Goal: Task Accomplishment & Management: Use online tool/utility

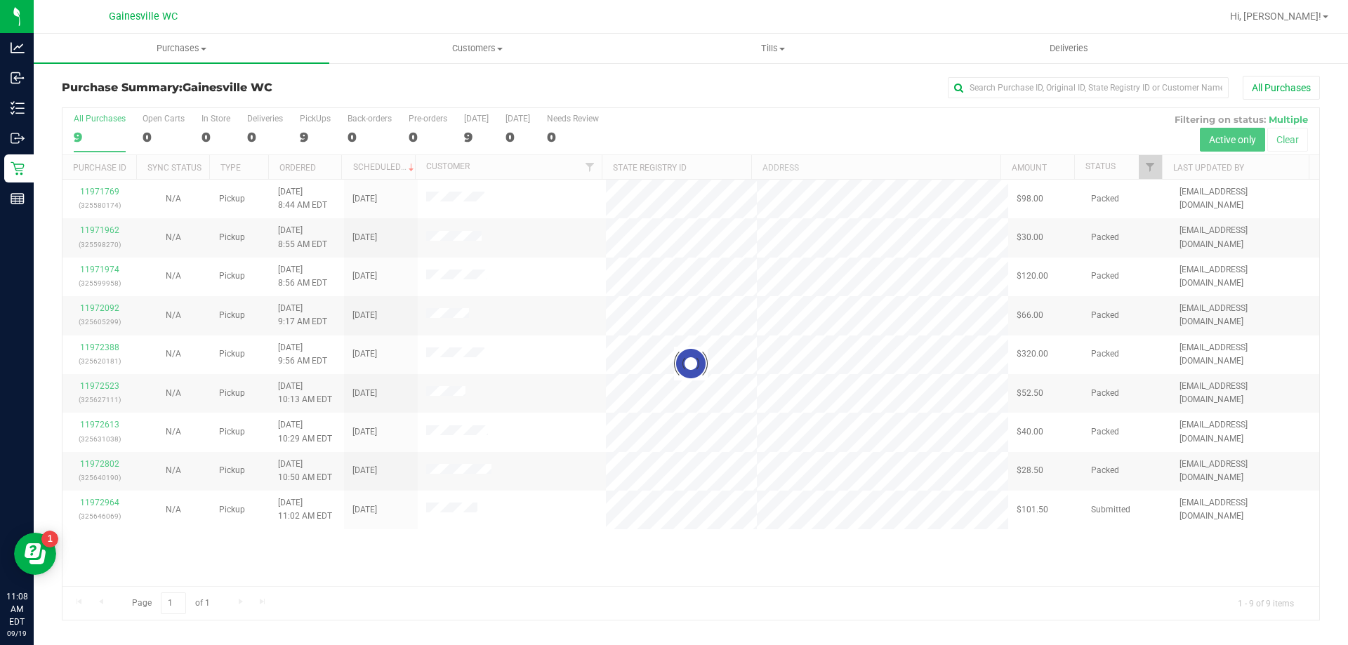
click at [234, 554] on div at bounding box center [691, 364] width 1257 height 512
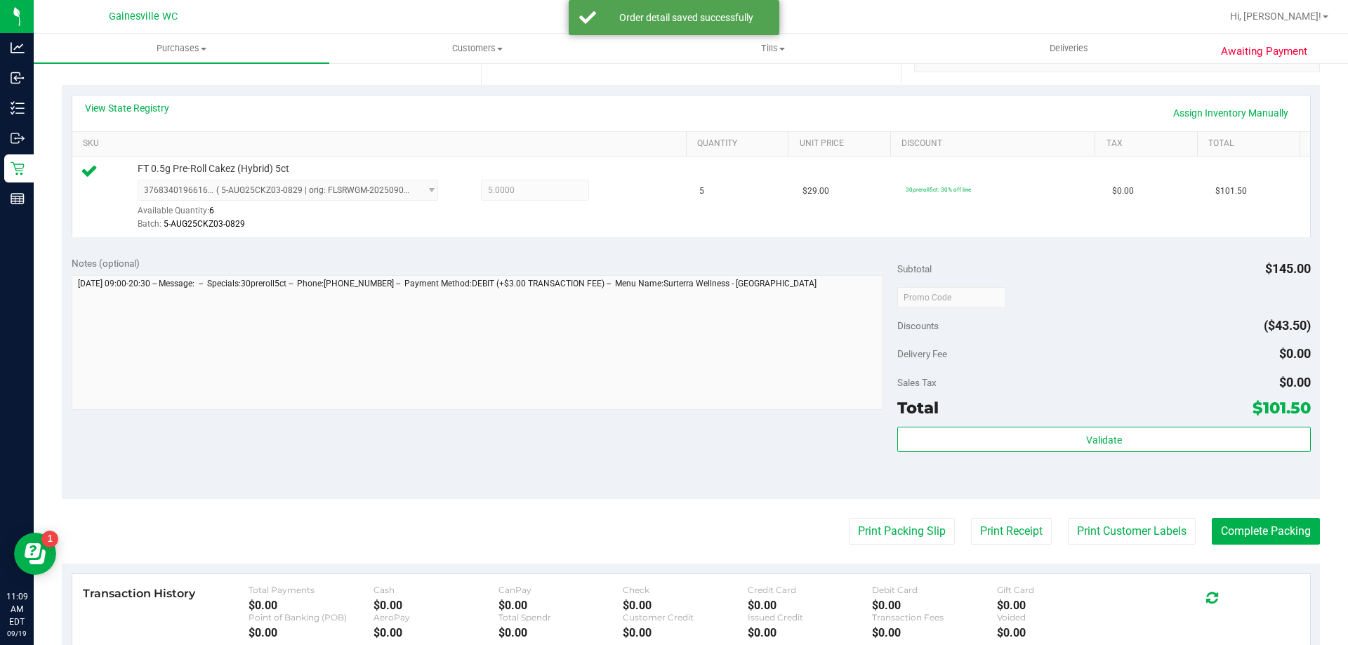
scroll to position [293, 0]
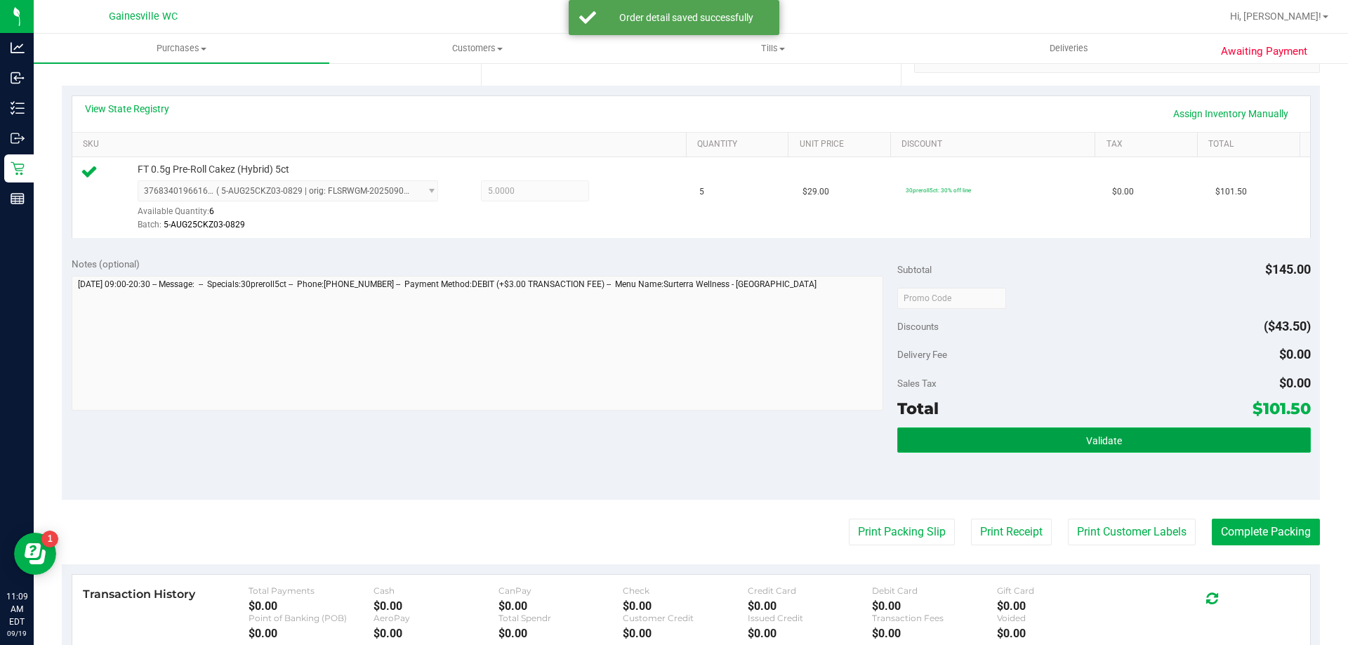
click at [1073, 445] on button "Validate" at bounding box center [1104, 440] width 413 height 25
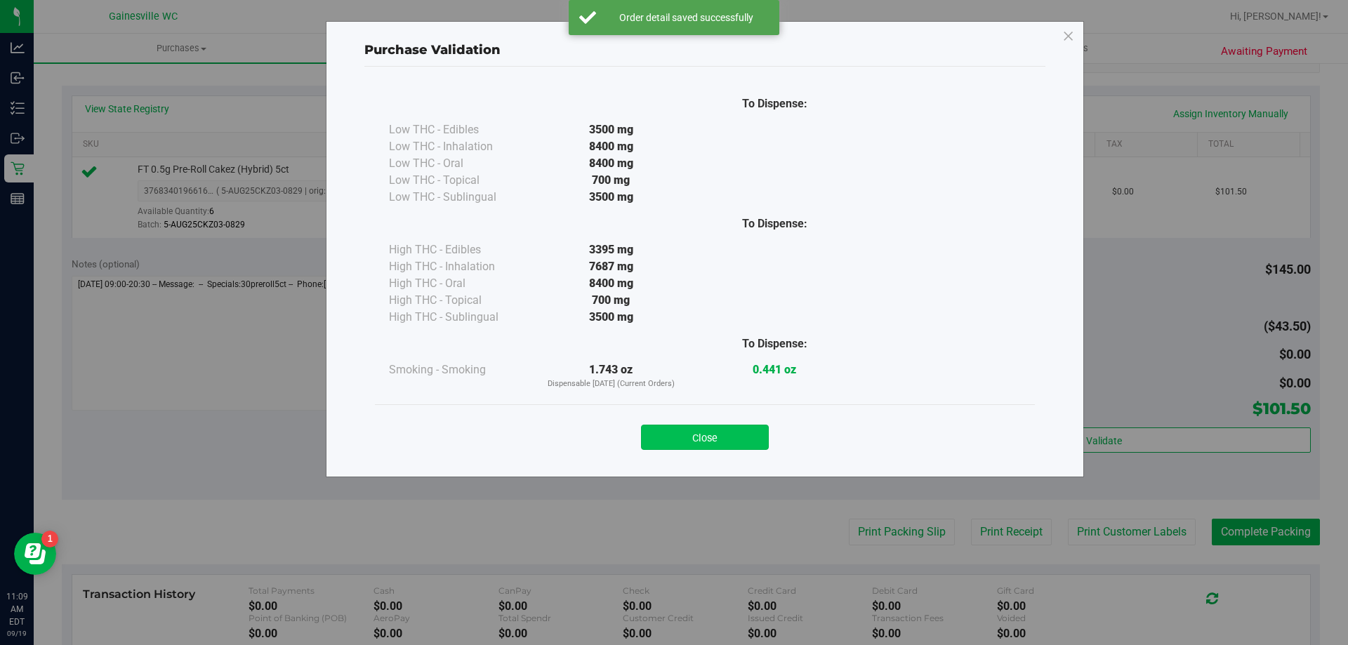
click at [744, 441] on button "Close" at bounding box center [705, 437] width 128 height 25
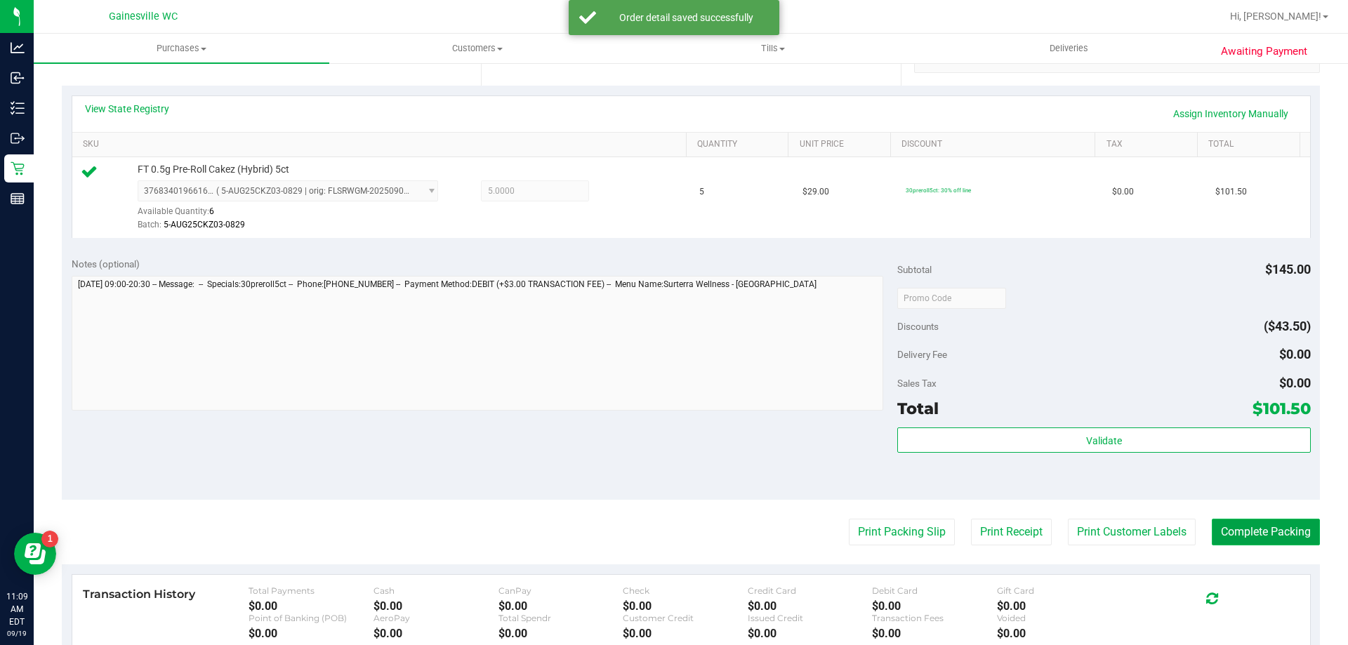
click at [1245, 544] on button "Complete Packing" at bounding box center [1266, 532] width 108 height 27
